Goal: Information Seeking & Learning: Learn about a topic

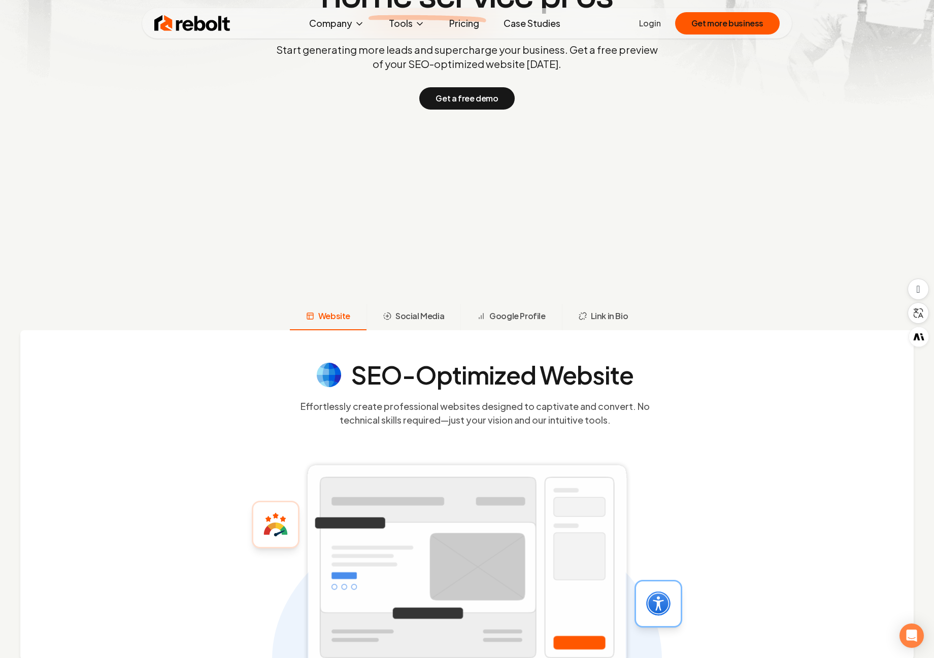
scroll to position [51, 0]
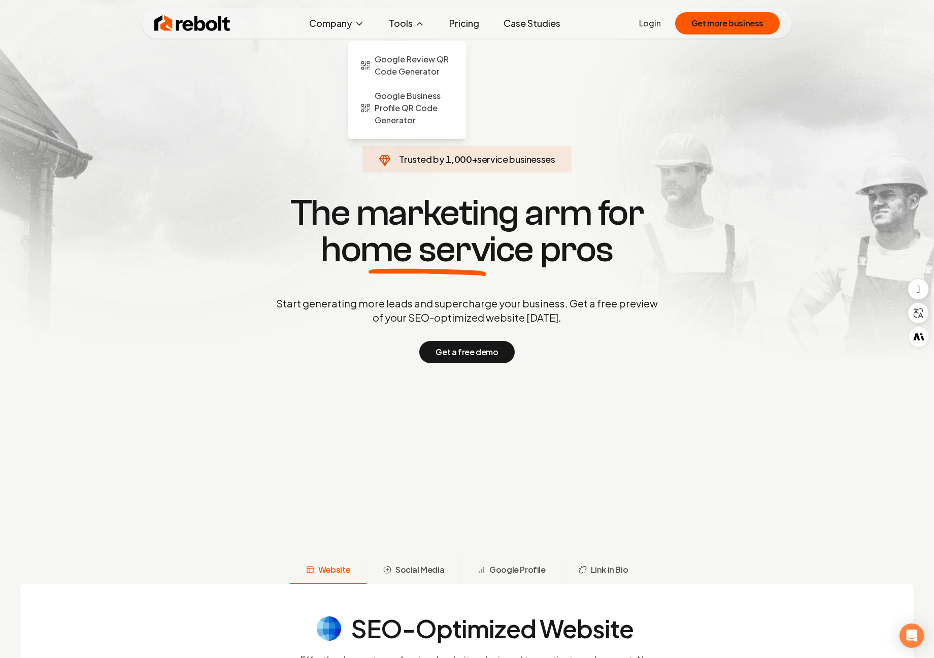
click at [420, 29] on button "Tools" at bounding box center [407, 23] width 52 height 20
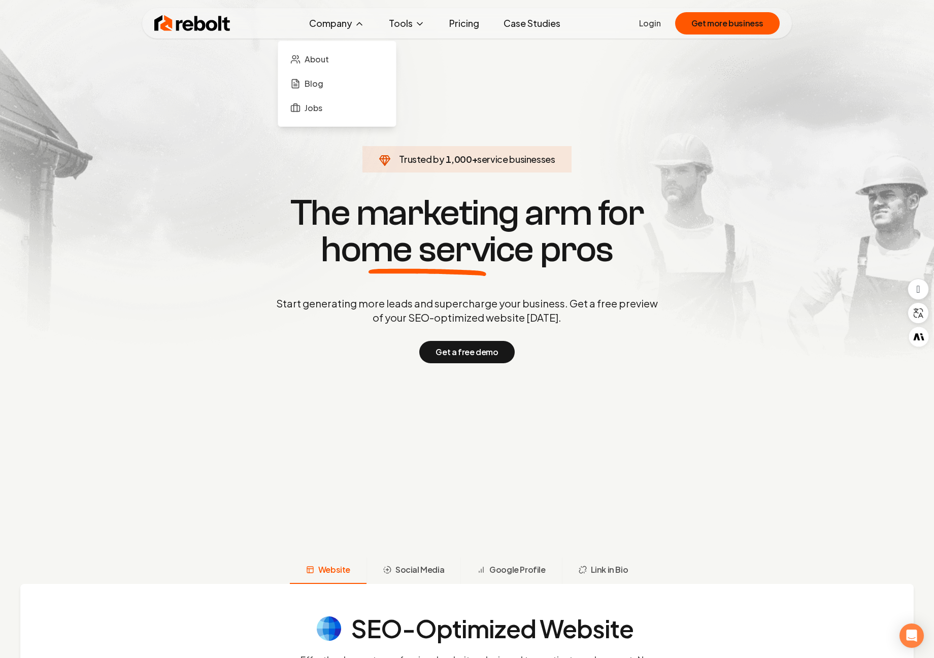
click at [353, 31] on button "Company" at bounding box center [337, 23] width 72 height 20
click at [329, 61] on span "About" at bounding box center [317, 59] width 24 height 12
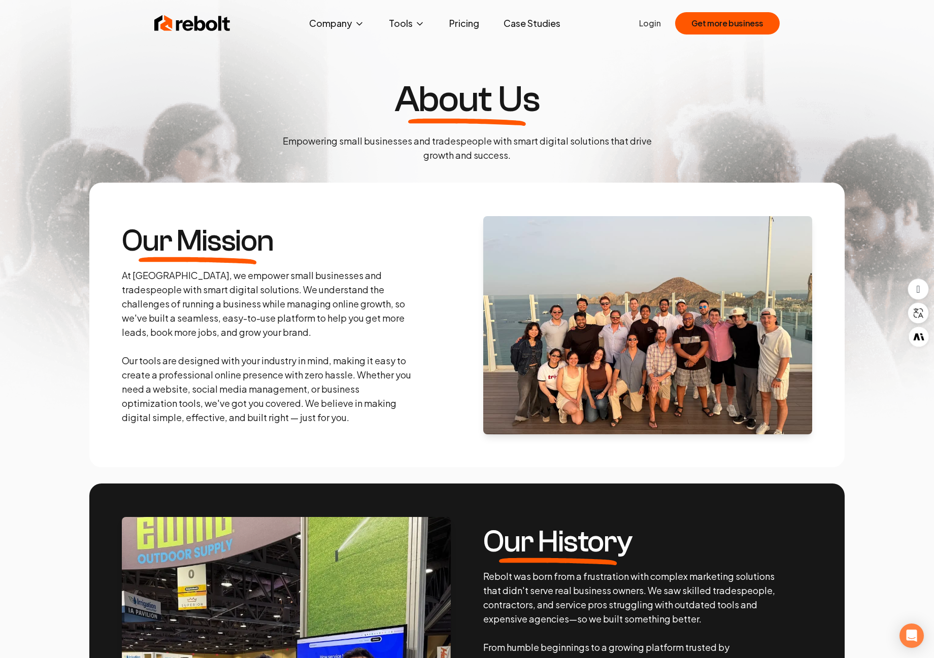
click at [559, 23] on link "Case Studies" at bounding box center [531, 23] width 73 height 20
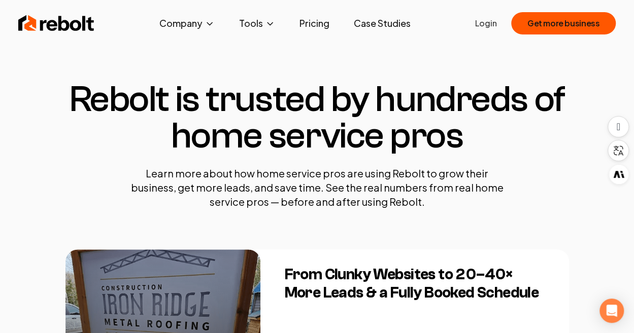
click at [548, 206] on section "Rebolt is trusted by hundreds of home service pros Learn more about how home se…" at bounding box center [317, 145] width 504 height 209
